Goal: Information Seeking & Learning: Learn about a topic

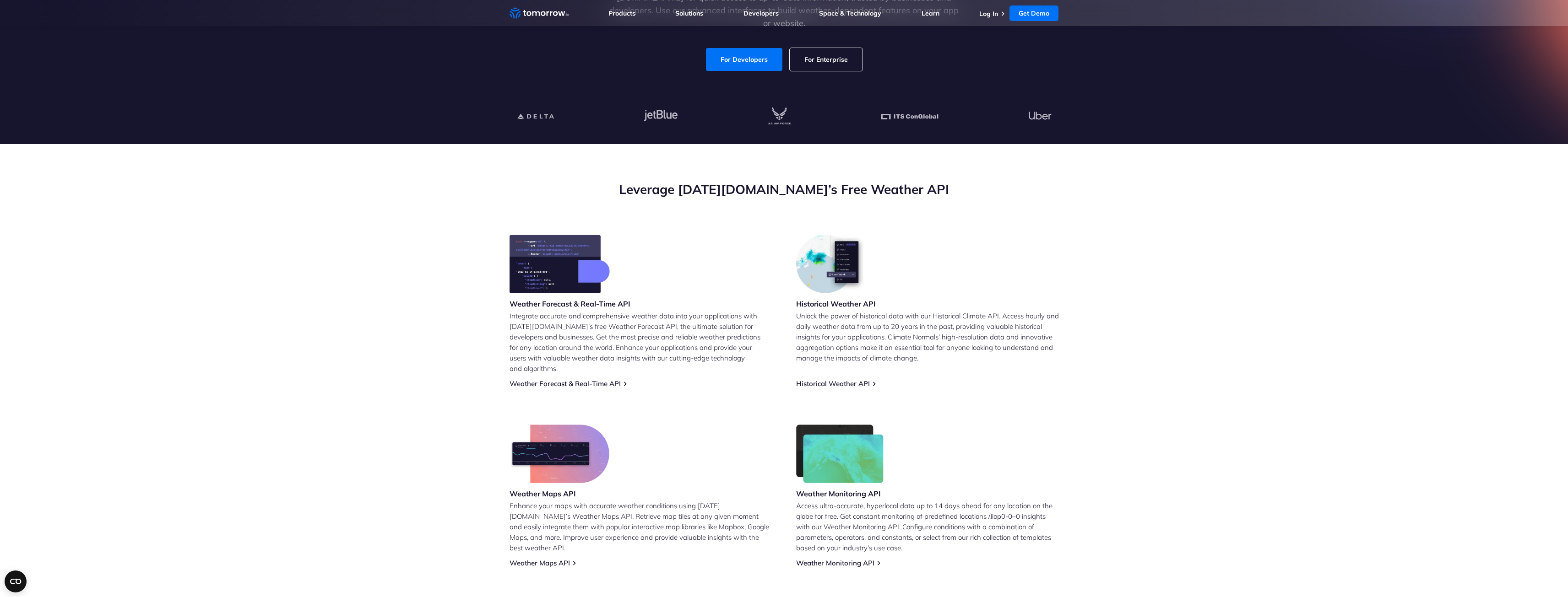
scroll to position [200, 0]
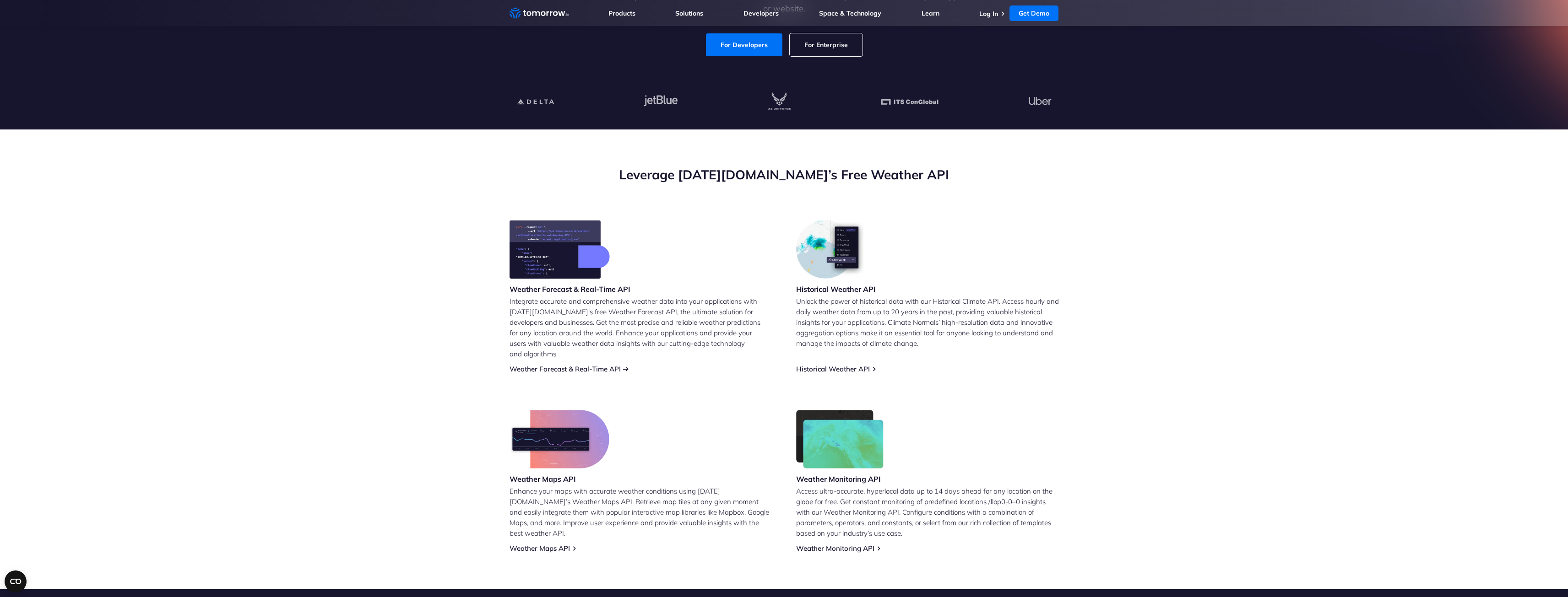
click at [589, 365] on link "Weather Forecast & Real-Time API" at bounding box center [565, 369] width 111 height 9
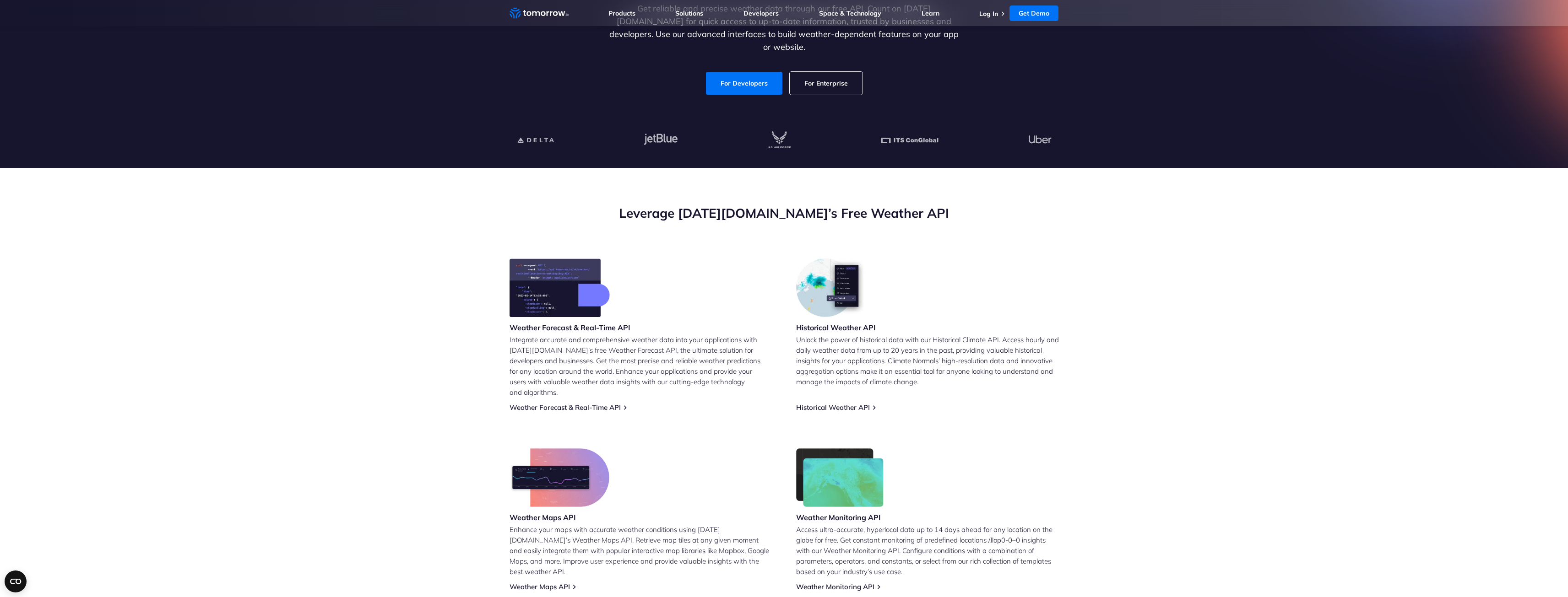
scroll to position [183, 0]
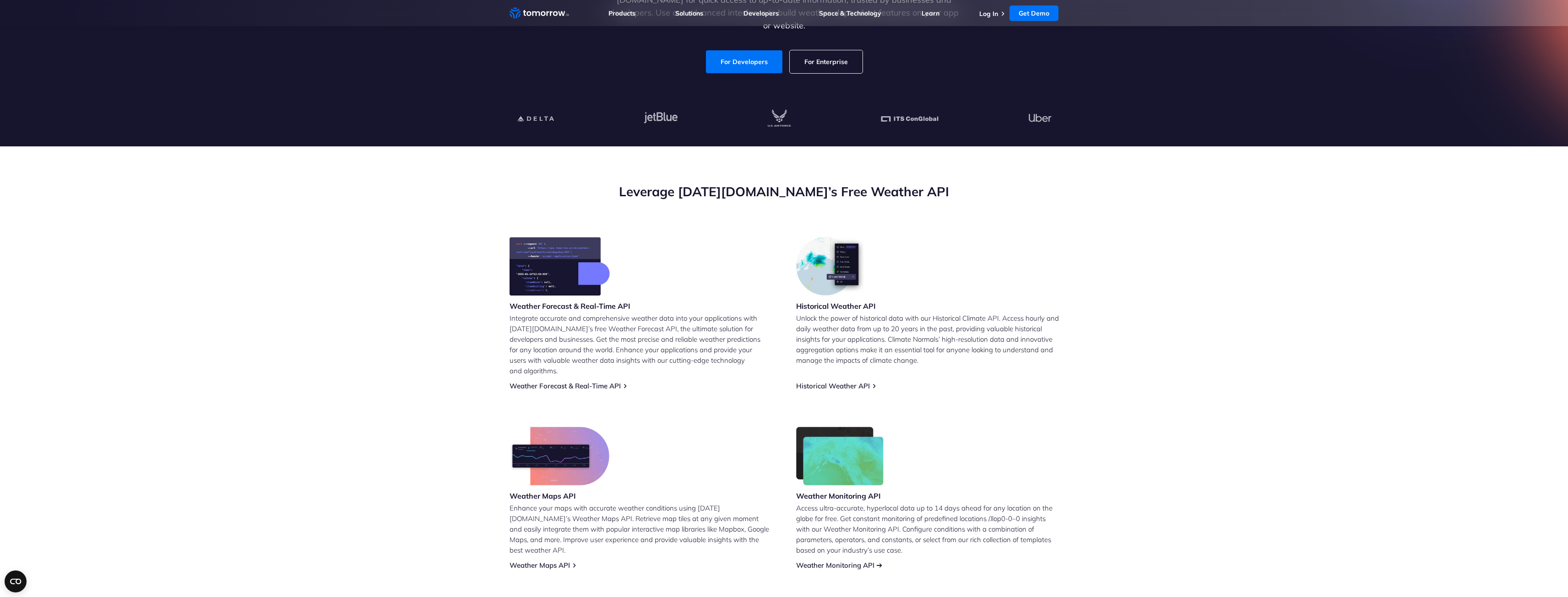
click at [856, 561] on link "Weather Monitoring API" at bounding box center [835, 565] width 78 height 9
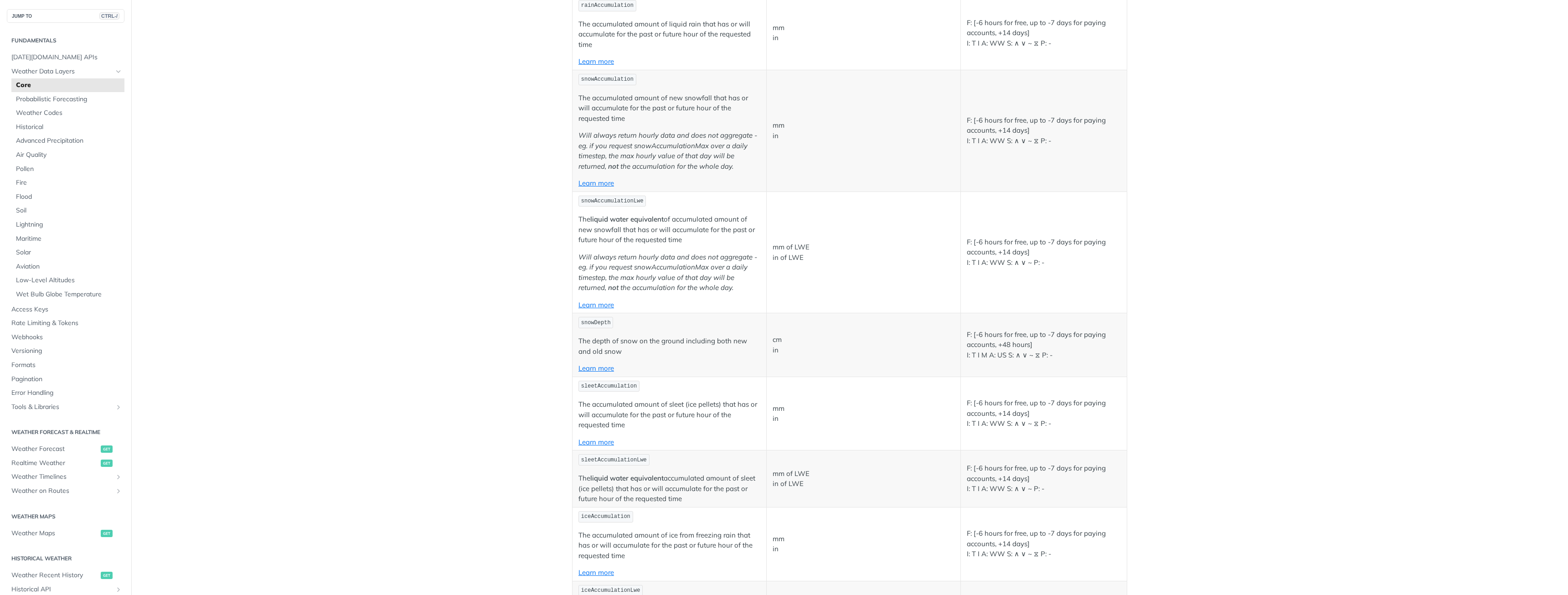
scroll to position [2599, 0]
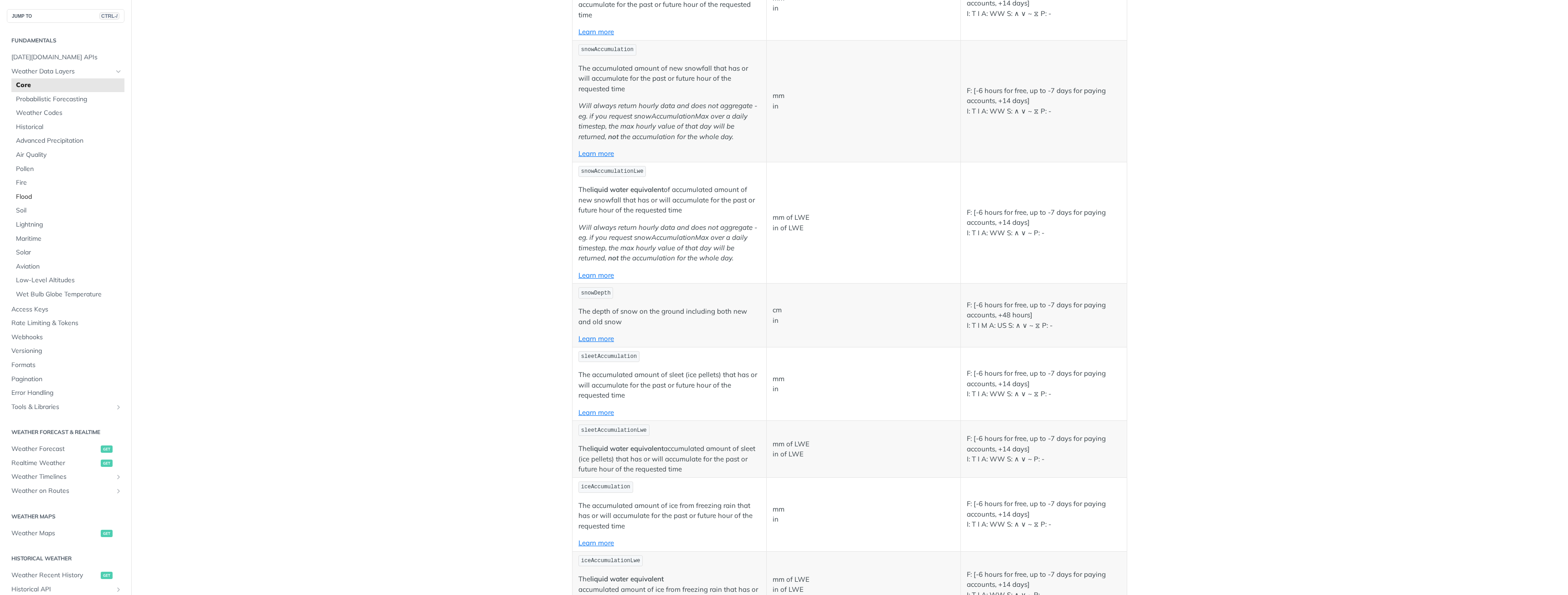
click at [23, 199] on span "Flood" at bounding box center [69, 197] width 106 height 9
